Goal: Find specific page/section: Find specific page/section

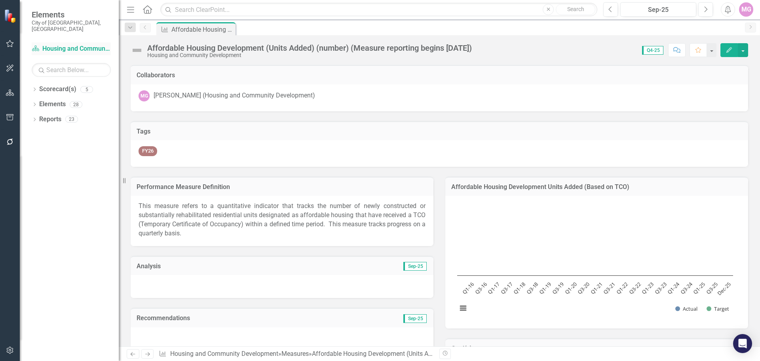
click at [52, 47] on link "Scorecard(s) Housing and Community Development" at bounding box center [71, 48] width 79 height 9
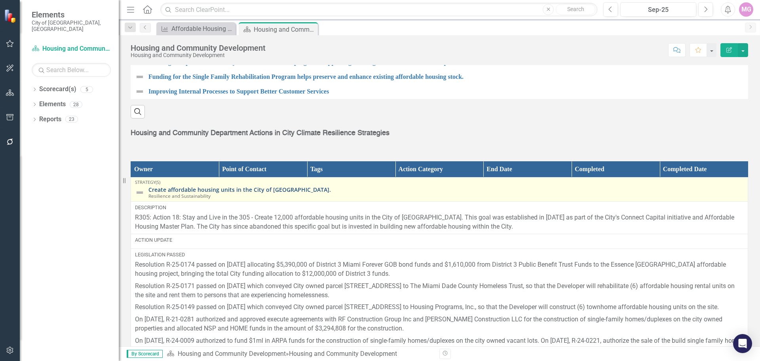
click at [230, 192] on link "Create affordable housing units in the City of [GEOGRAPHIC_DATA]." at bounding box center [445, 189] width 595 height 6
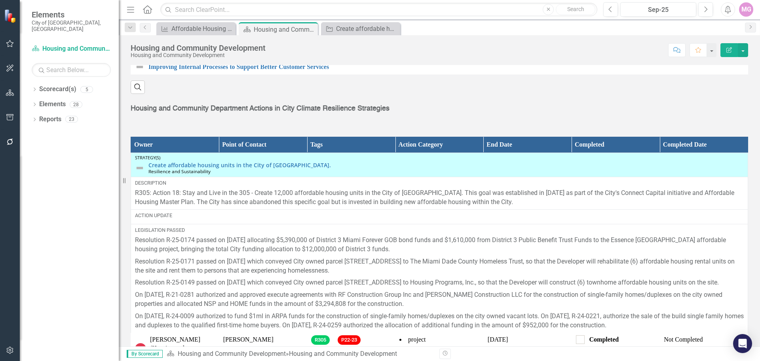
scroll to position [951, 0]
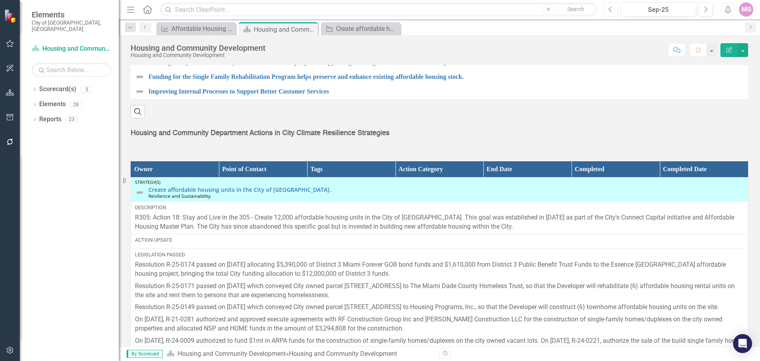
click at [611, 7] on icon "button" at bounding box center [610, 9] width 3 height 6
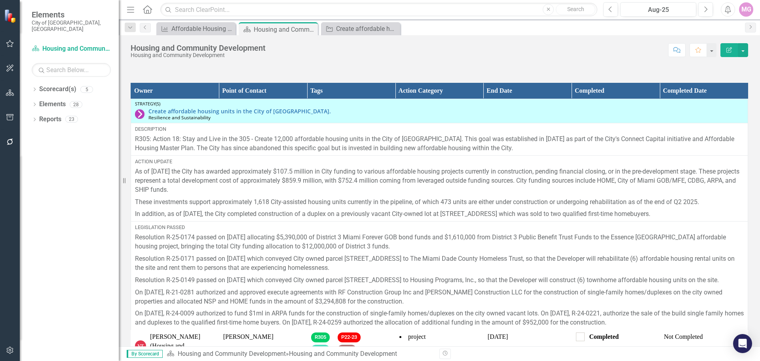
click at [146, 8] on icon "Home" at bounding box center [147, 9] width 10 height 8
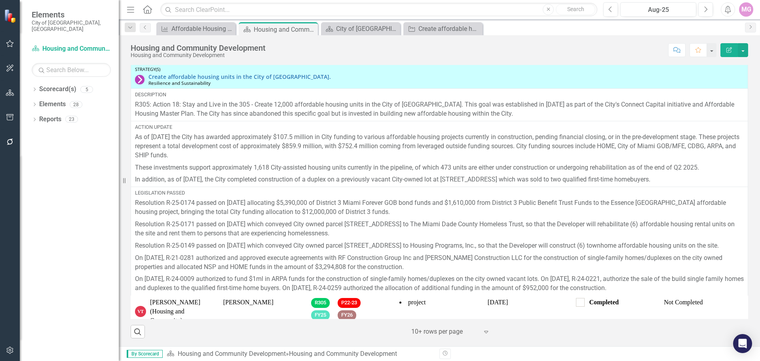
click at [125, 182] on div "Resize" at bounding box center [122, 180] width 6 height 361
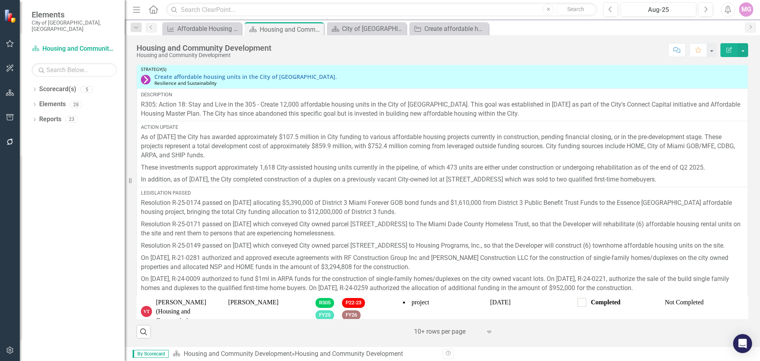
scroll to position [1080, 0]
click at [130, 182] on icon "Resize" at bounding box center [132, 180] width 8 height 6
click at [135, 11] on icon "Menu" at bounding box center [136, 9] width 10 height 8
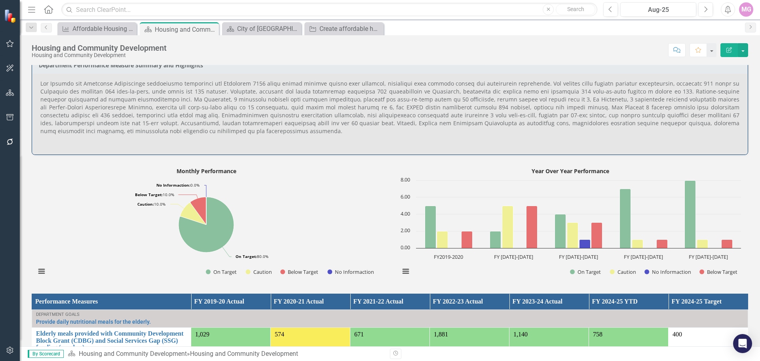
scroll to position [338, 0]
